Goal: Check status: Check status

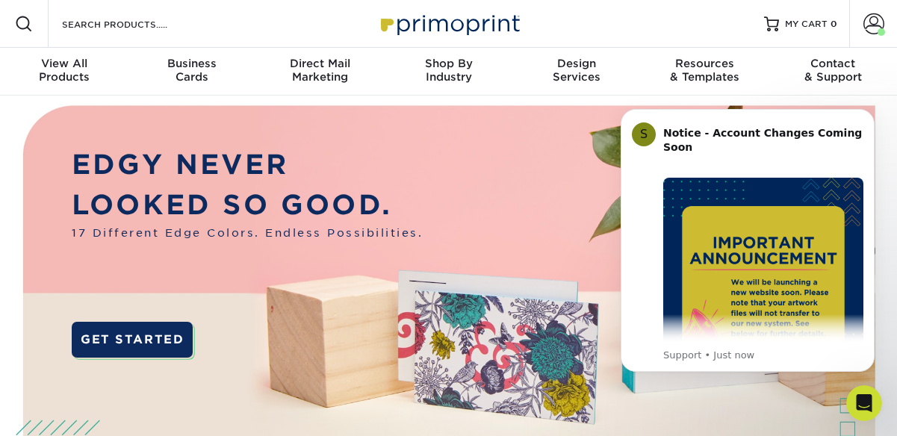
drag, startPoint x: 892, startPoint y: 423, endPoint x: 892, endPoint y: 442, distance: 18.7
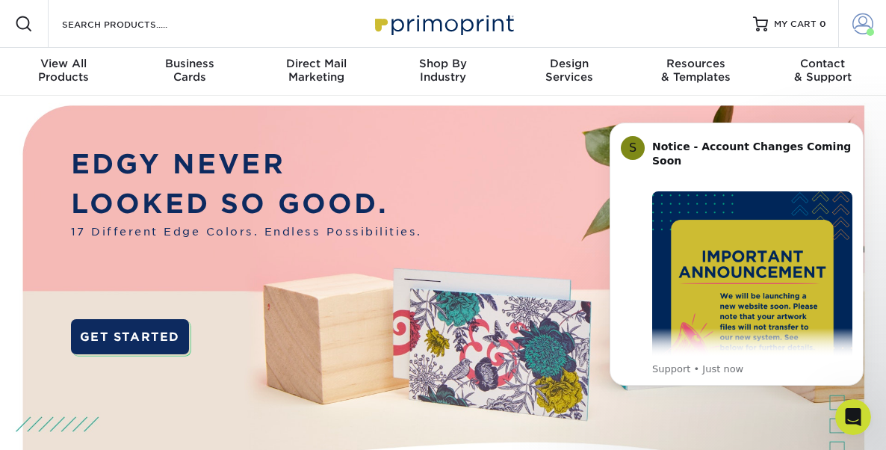
click at [869, 24] on span at bounding box center [862, 23] width 21 height 21
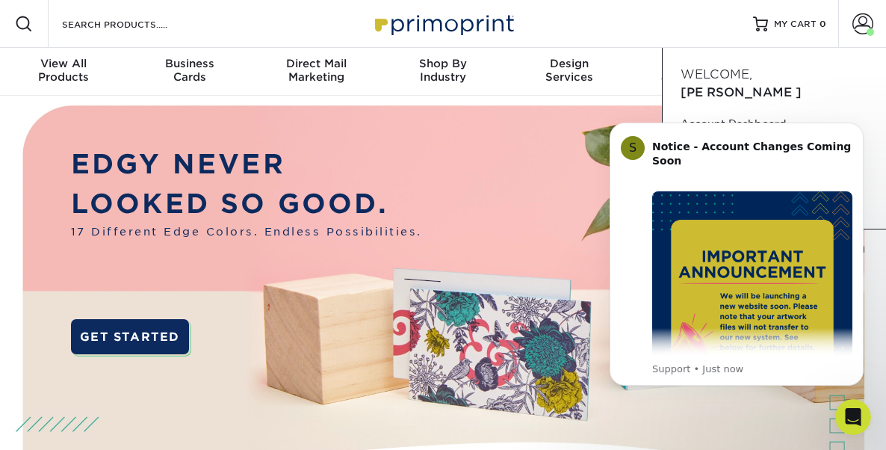
click at [712, 19] on div "Resources Menu Search Products Account [PERSON_NAME] Account Dashboard Active O…" at bounding box center [443, 24] width 886 height 48
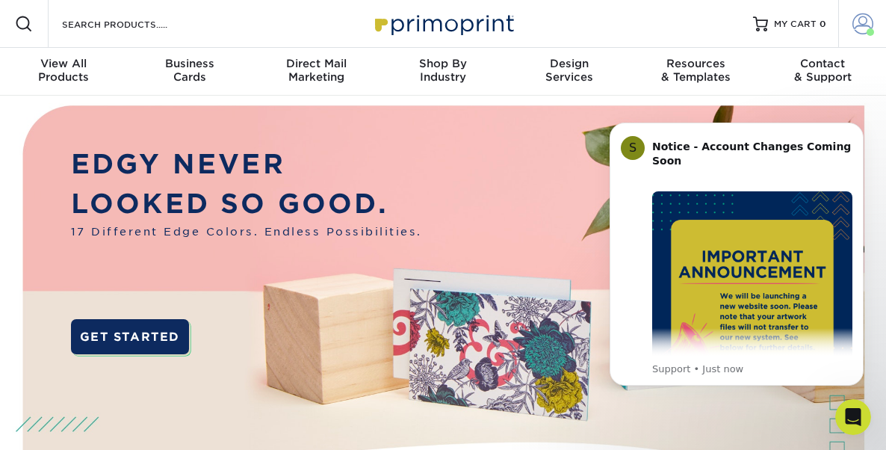
click at [860, 27] on span at bounding box center [862, 23] width 21 height 21
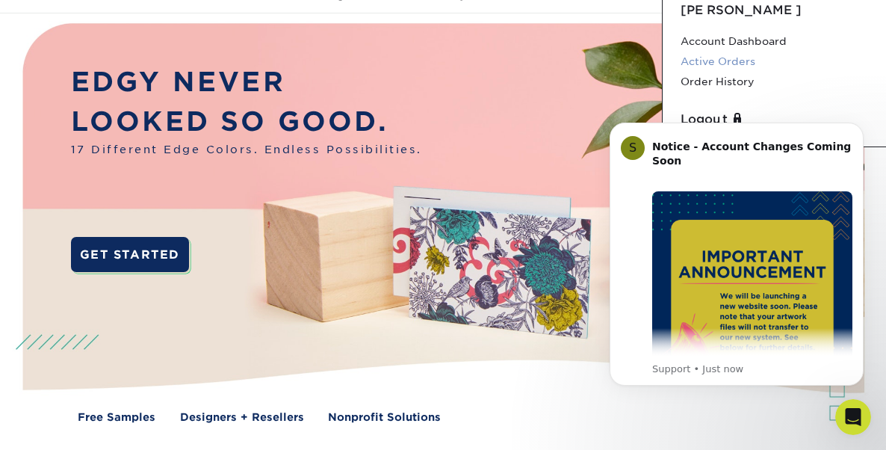
scroll to position [81, 0]
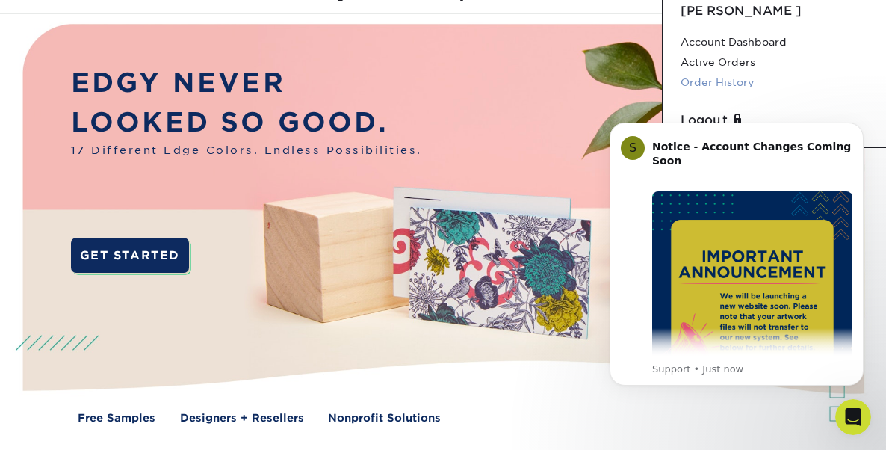
click at [725, 72] on link "Order History" at bounding box center [773, 82] width 187 height 20
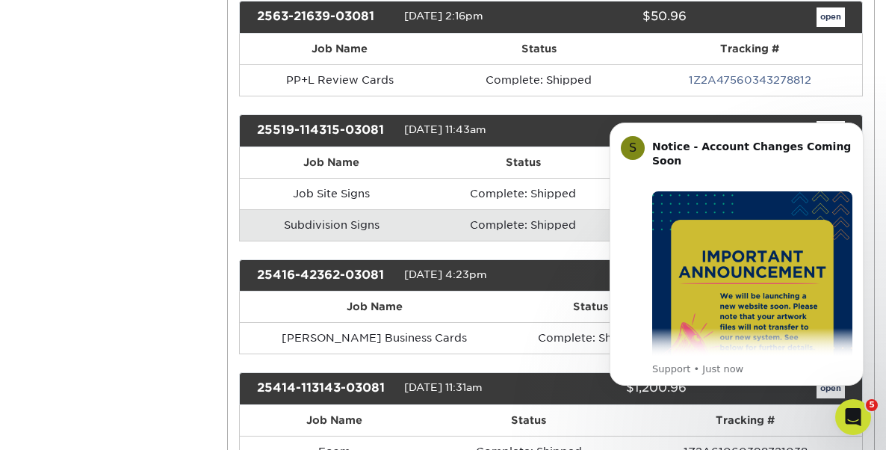
scroll to position [1263, 0]
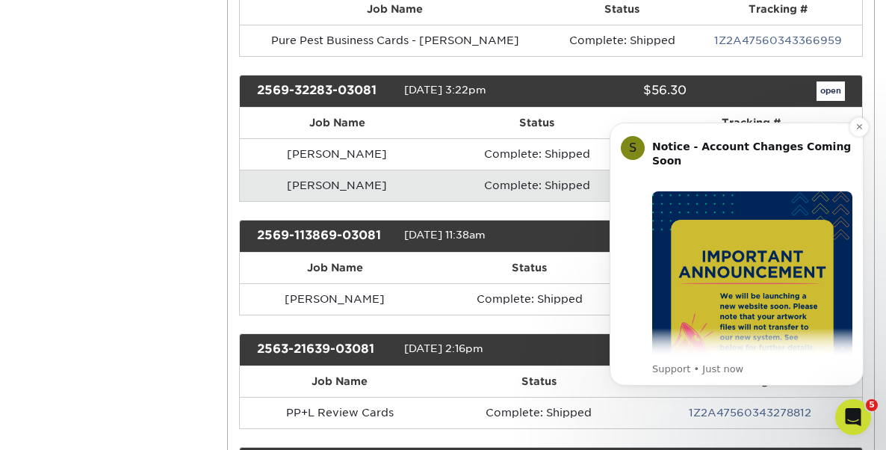
scroll to position [925, 0]
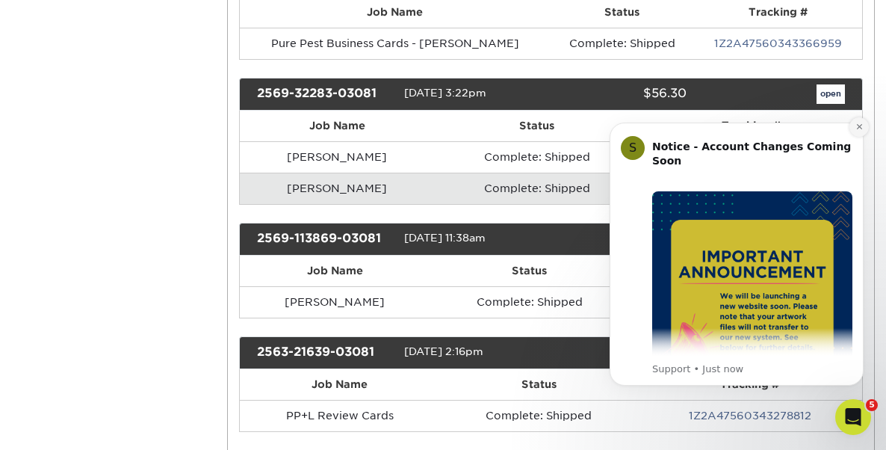
click at [857, 129] on icon "Dismiss notification" at bounding box center [859, 126] width 8 height 8
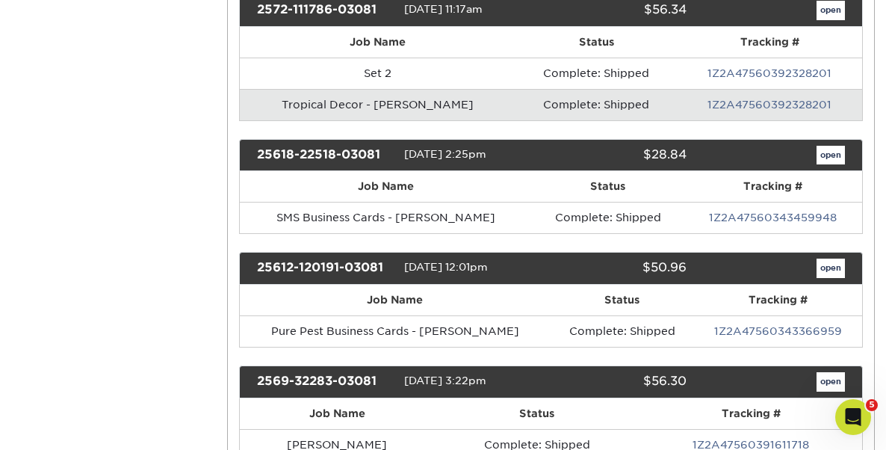
scroll to position [609, 0]
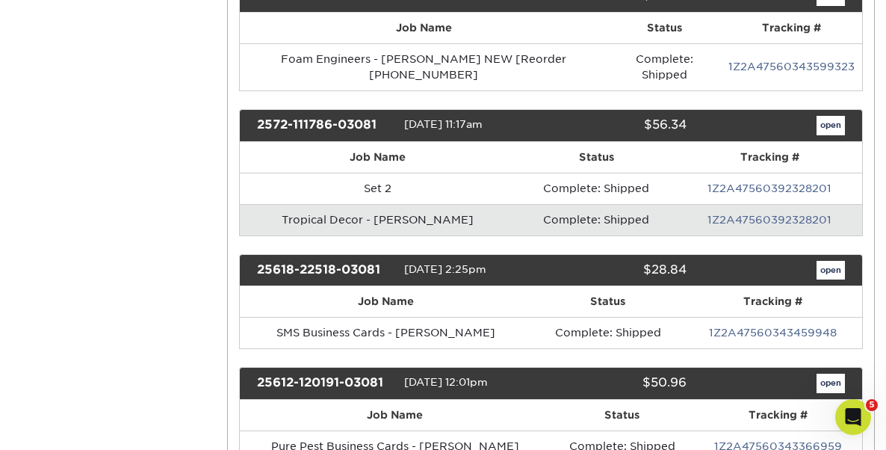
scroll to position [491, 0]
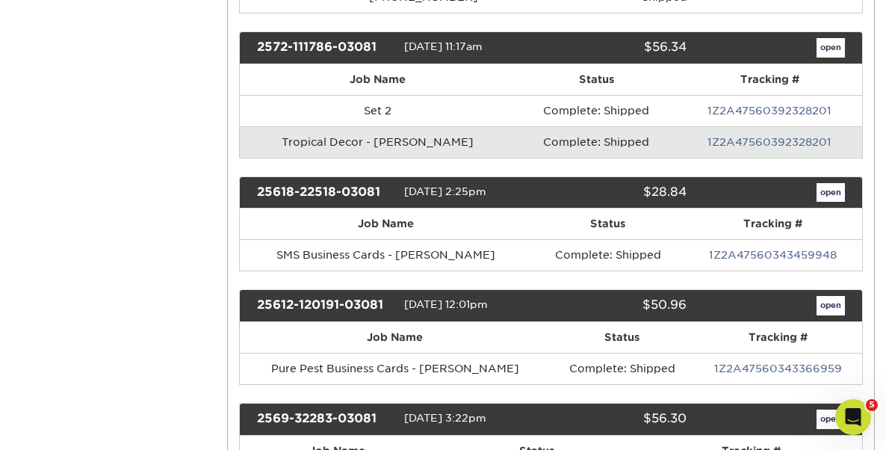
scroll to position [601, 0]
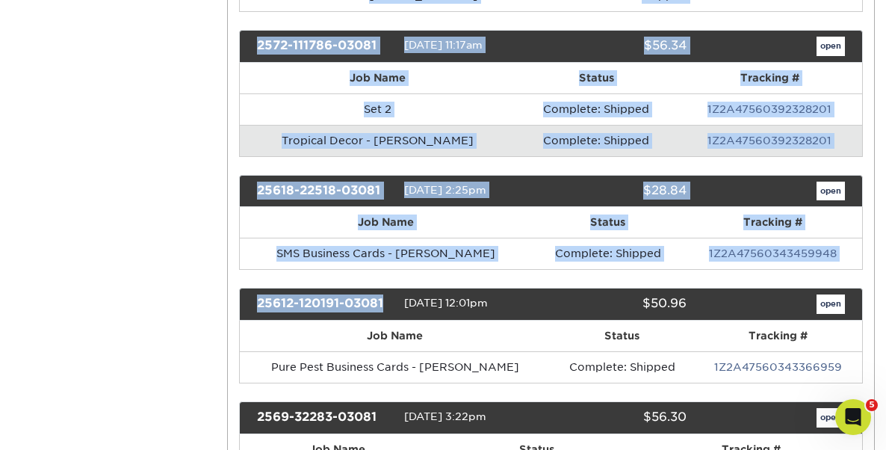
drag, startPoint x: 229, startPoint y: 176, endPoint x: 453, endPoint y: 258, distance: 238.6
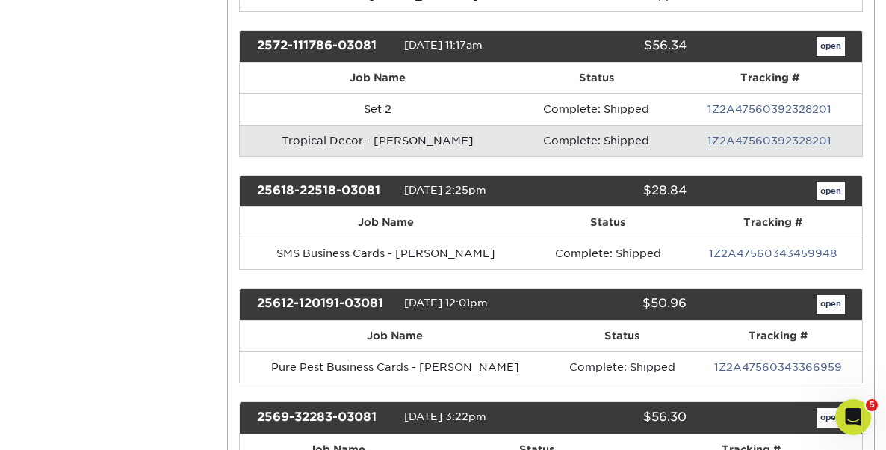
drag, startPoint x: 872, startPoint y: 246, endPoint x: 255, endPoint y: 170, distance: 622.2
drag, startPoint x: 217, startPoint y: 164, endPoint x: 202, endPoint y: 240, distance: 78.4
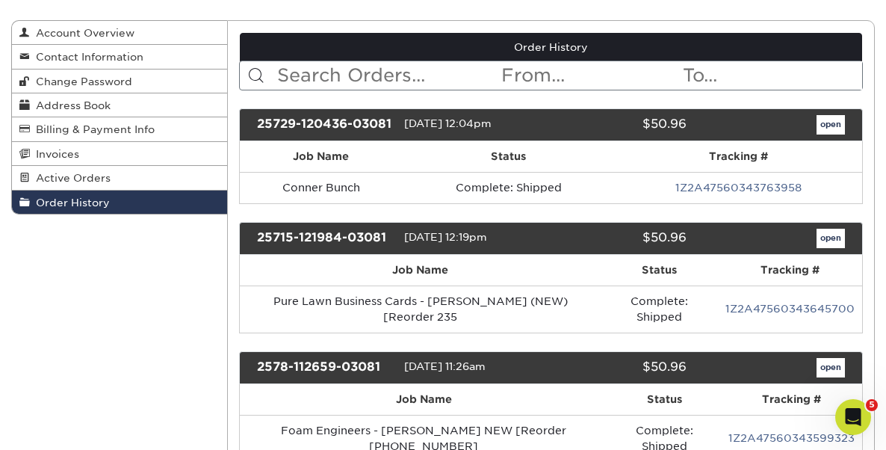
scroll to position [131, 0]
